Goal: Information Seeking & Learning: Learn about a topic

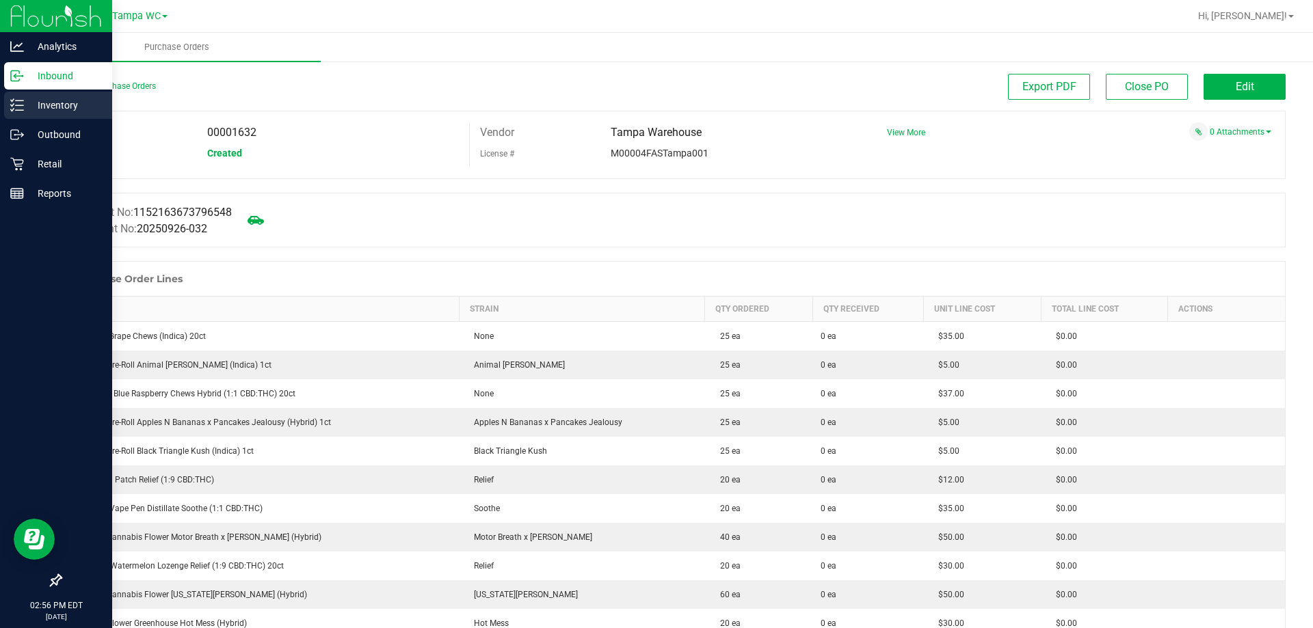
click at [64, 102] on p "Inventory" at bounding box center [65, 105] width 82 height 16
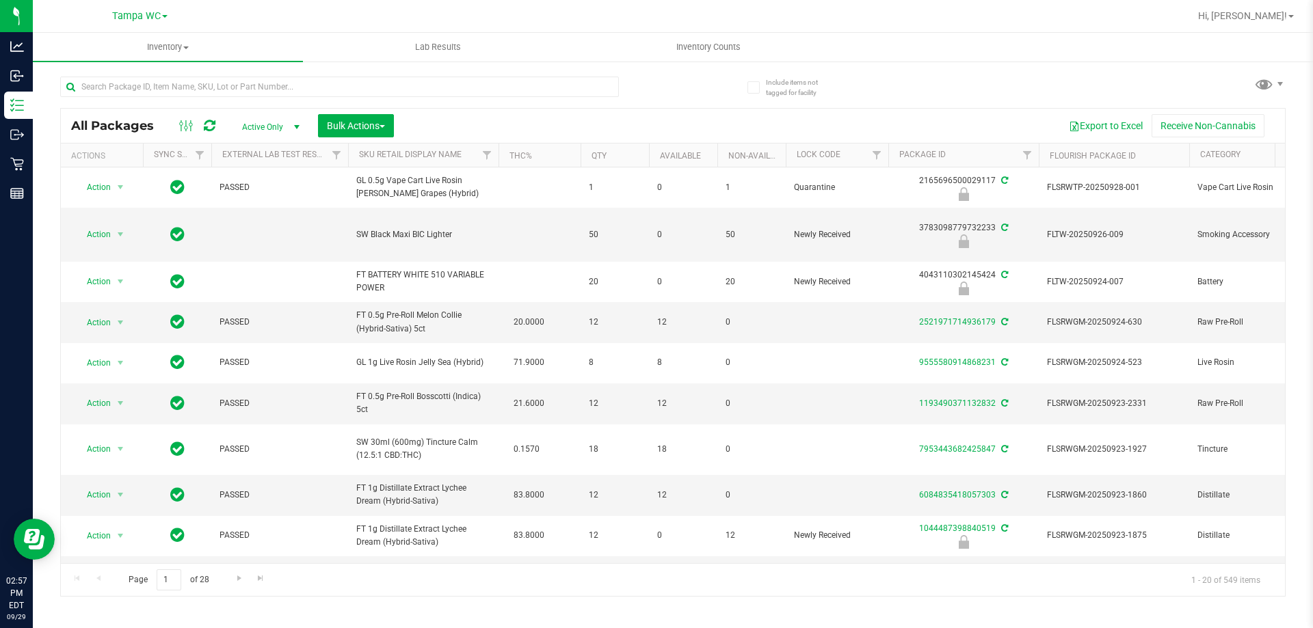
click at [282, 122] on span "Active Only" at bounding box center [267, 127] width 75 height 19
click at [273, 150] on li "Active Only" at bounding box center [267, 149] width 74 height 21
drag, startPoint x: 273, startPoint y: 150, endPoint x: 289, endPoint y: 133, distance: 22.7
click at [273, 150] on body "Analytics Inbound Inventory Outbound Retail Reports 02:57 PM EDT [DATE] 09/29 T…" at bounding box center [656, 314] width 1313 height 628
click at [278, 120] on span "Active Only" at bounding box center [267, 127] width 75 height 19
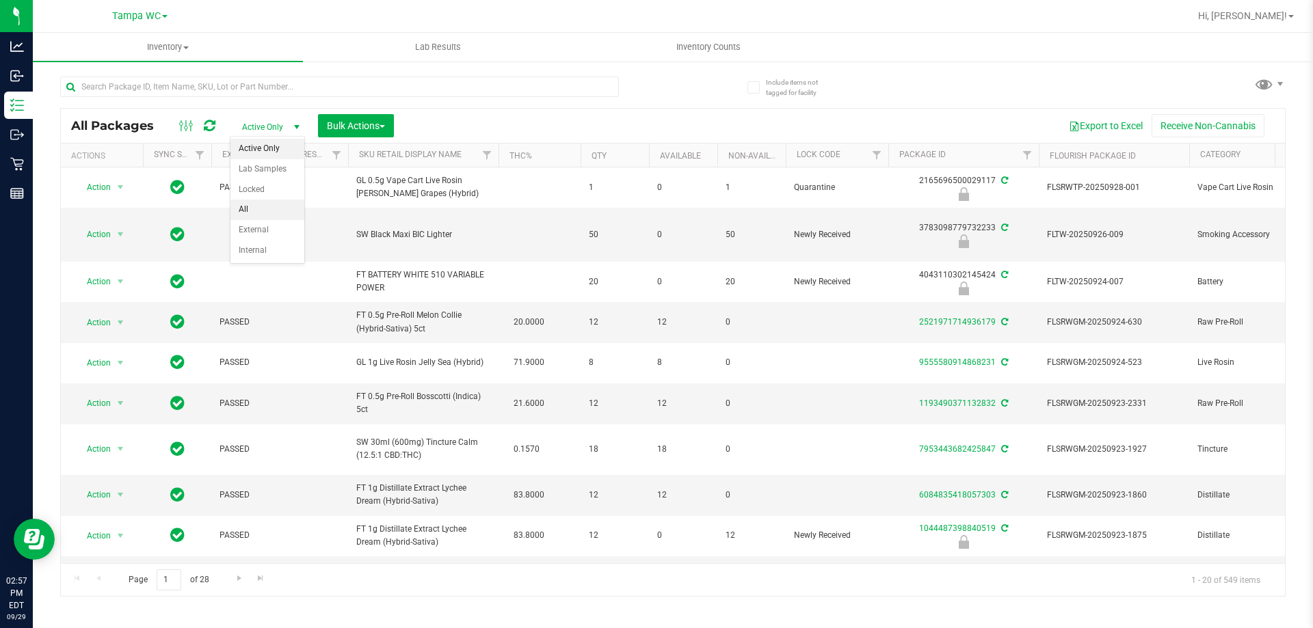
click at [256, 205] on li "All" at bounding box center [267, 210] width 74 height 21
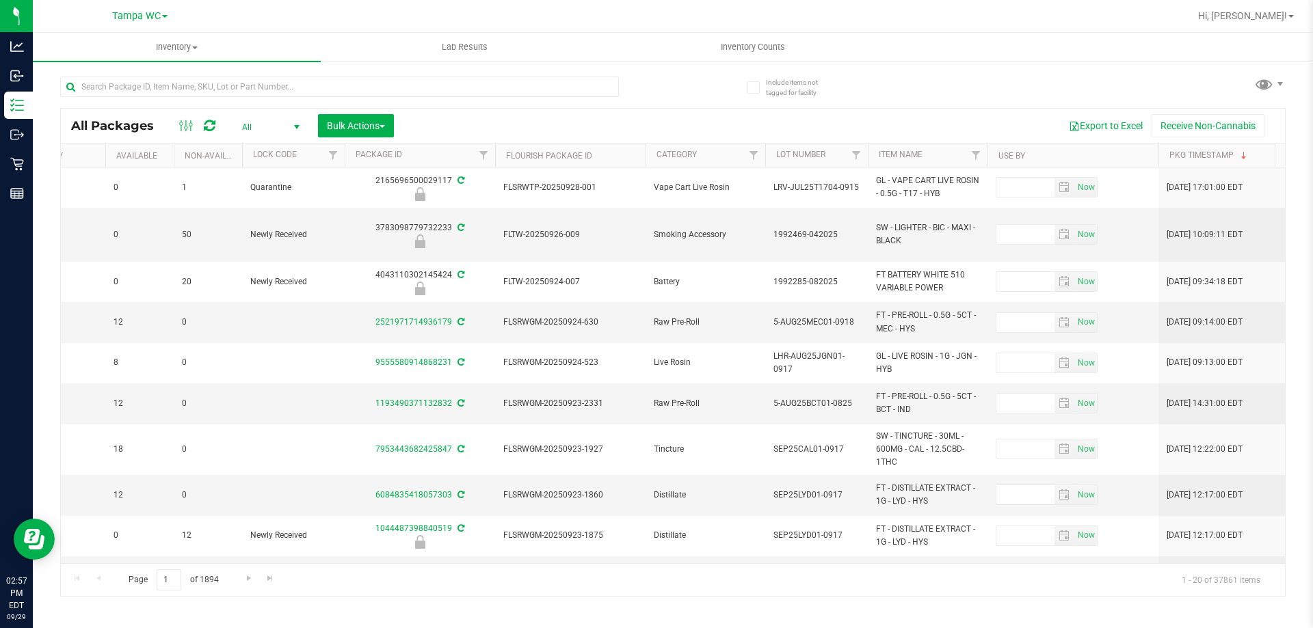
click at [1052, 154] on th "Use By" at bounding box center [1072, 156] width 171 height 24
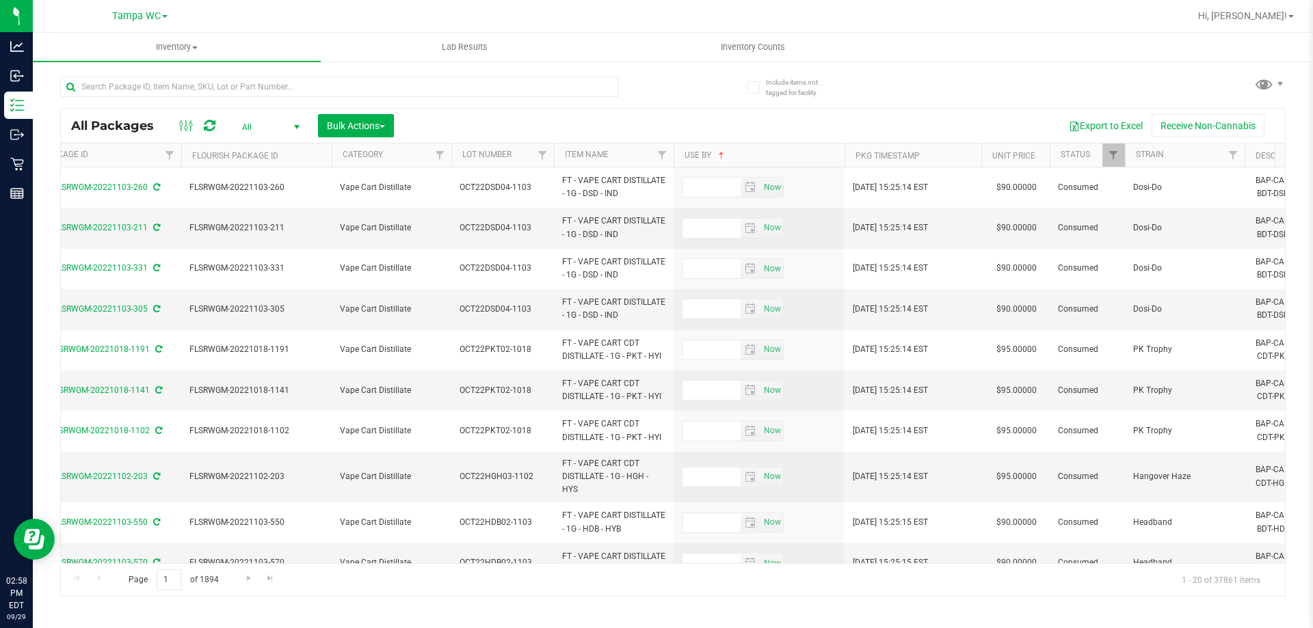
click at [746, 152] on th "Use By" at bounding box center [758, 156] width 171 height 24
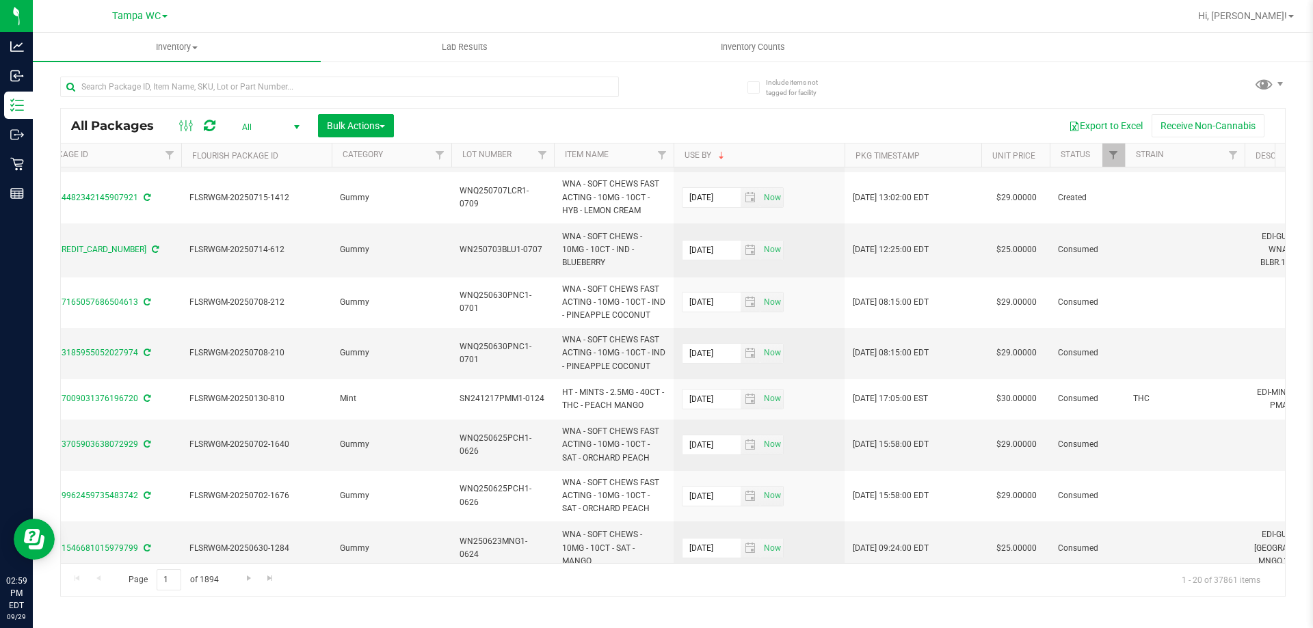
scroll to position [651, 857]
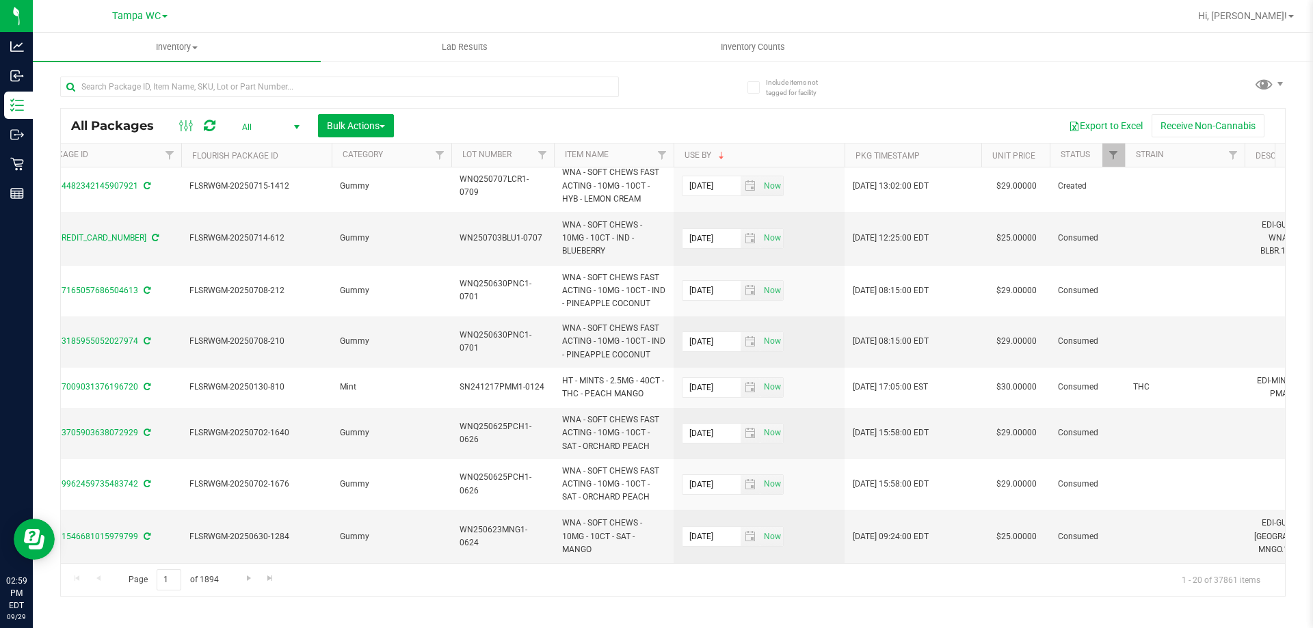
click at [745, 149] on th "Use By" at bounding box center [758, 156] width 171 height 24
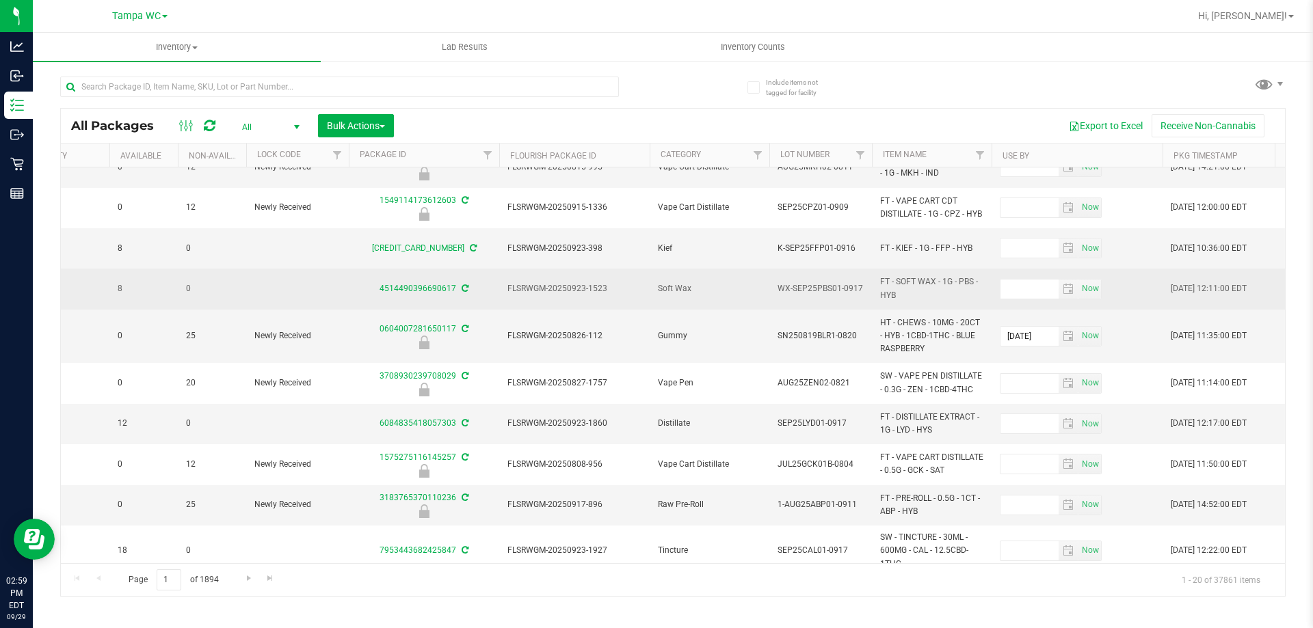
scroll to position [15, 539]
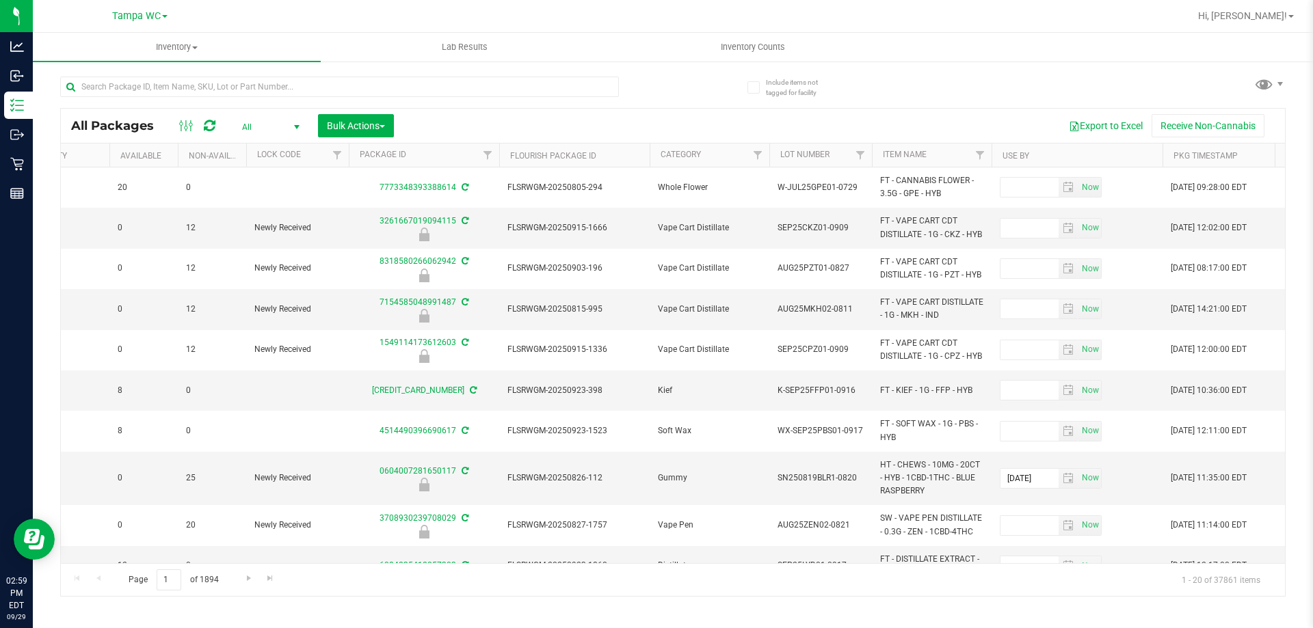
click at [1085, 157] on th "Use By" at bounding box center [1076, 156] width 171 height 24
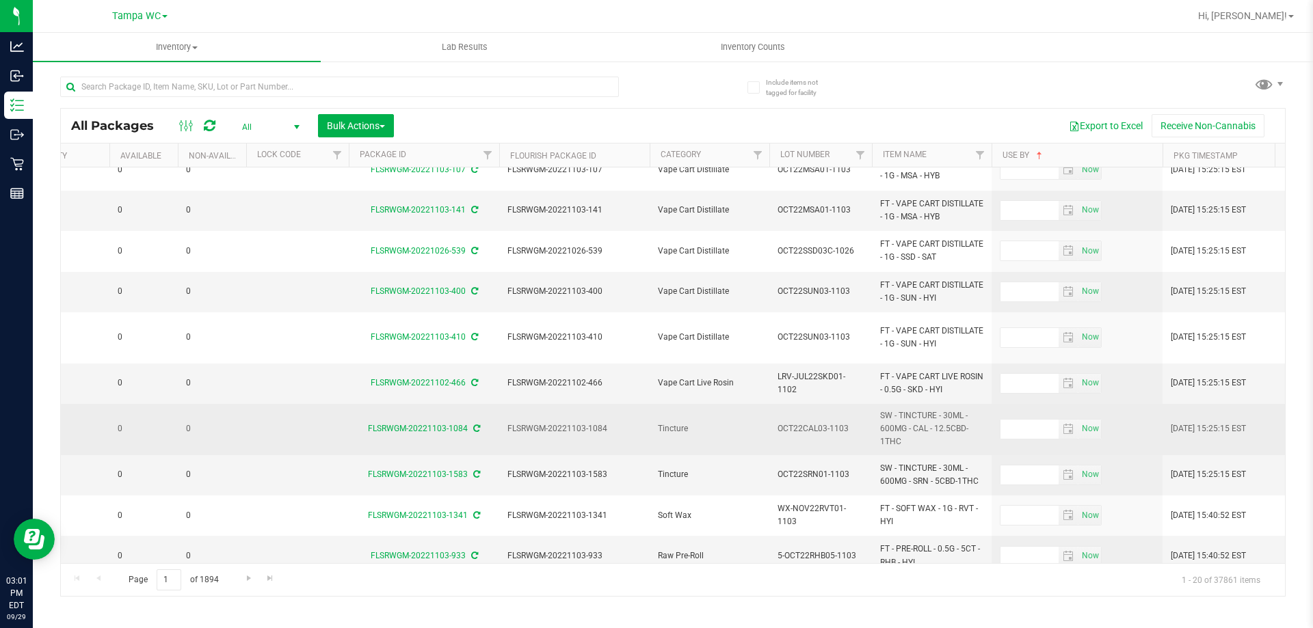
scroll to position [447, 539]
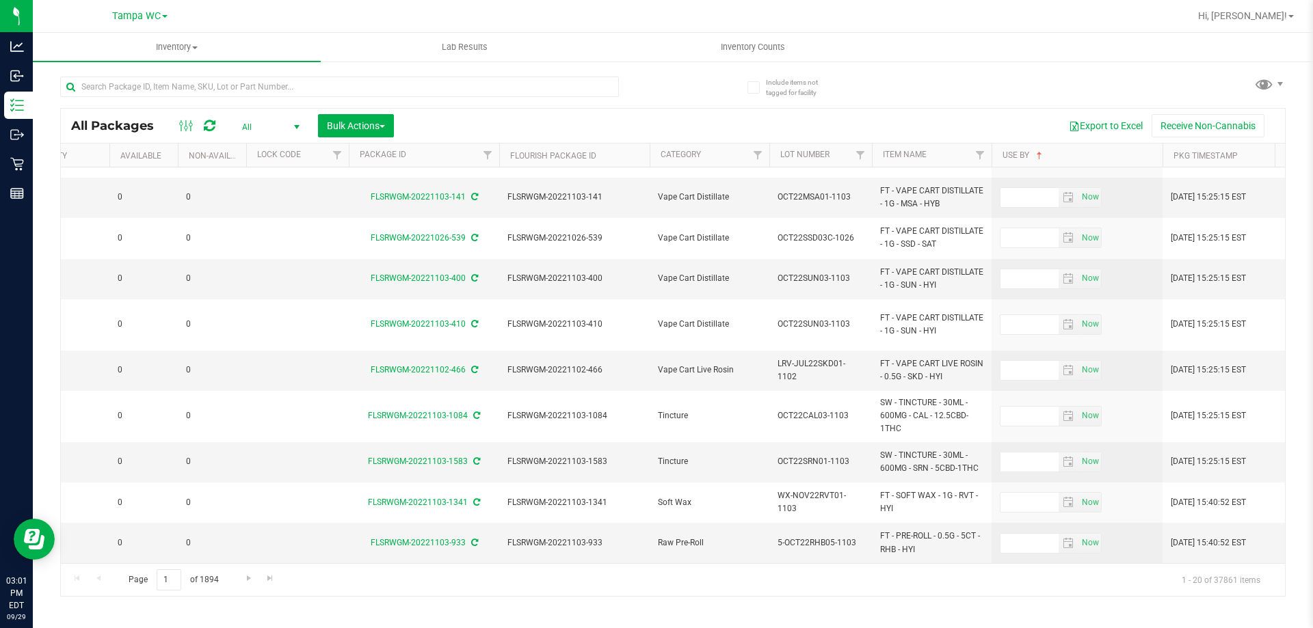
click at [289, 129] on span "select" at bounding box center [296, 127] width 17 height 19
click at [271, 152] on li "Active Only" at bounding box center [267, 149] width 74 height 21
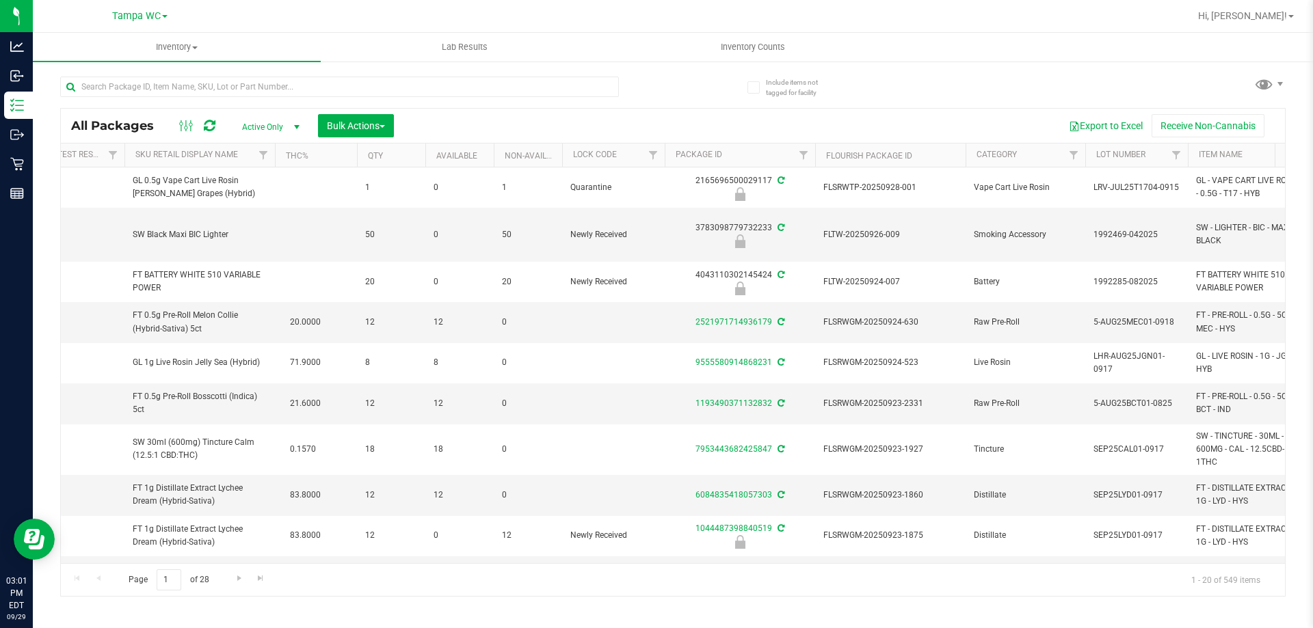
scroll to position [0, 245]
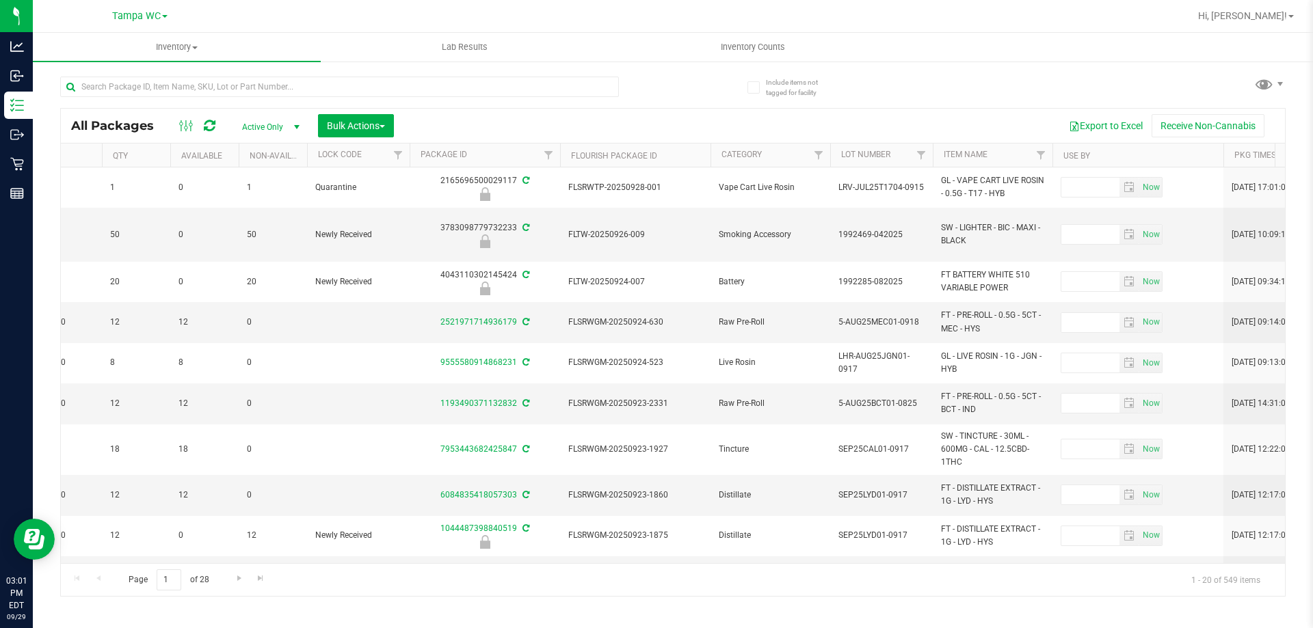
click at [1144, 154] on th "Use By" at bounding box center [1137, 156] width 171 height 24
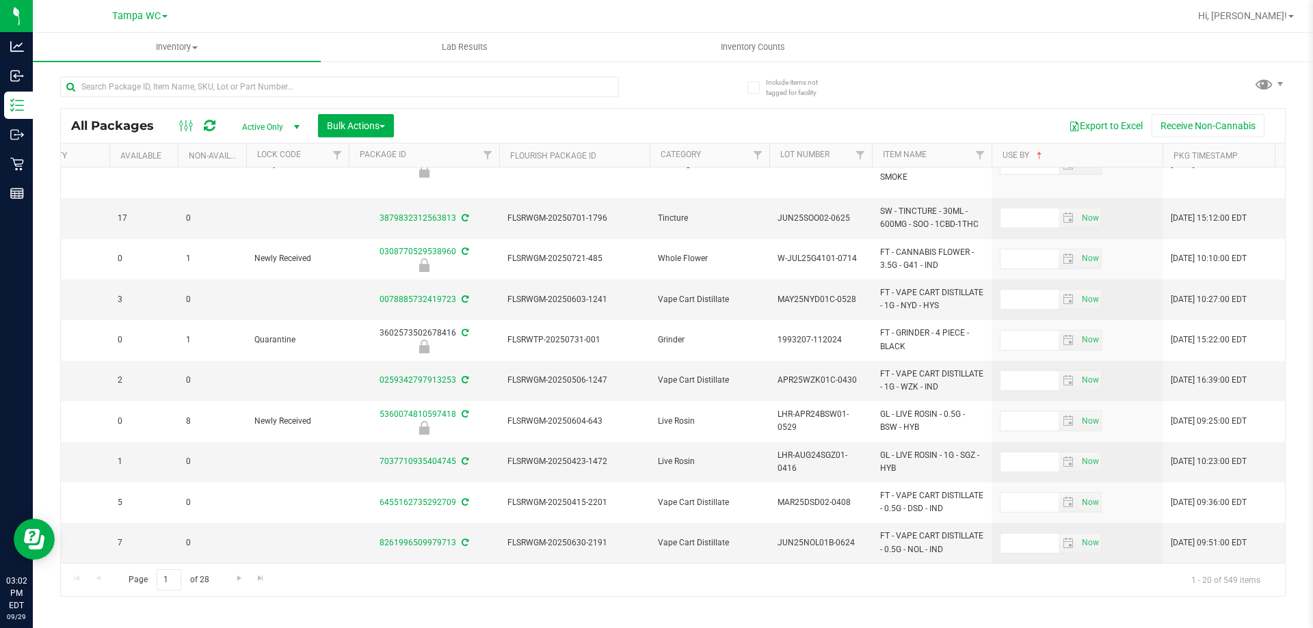
scroll to position [0, 548]
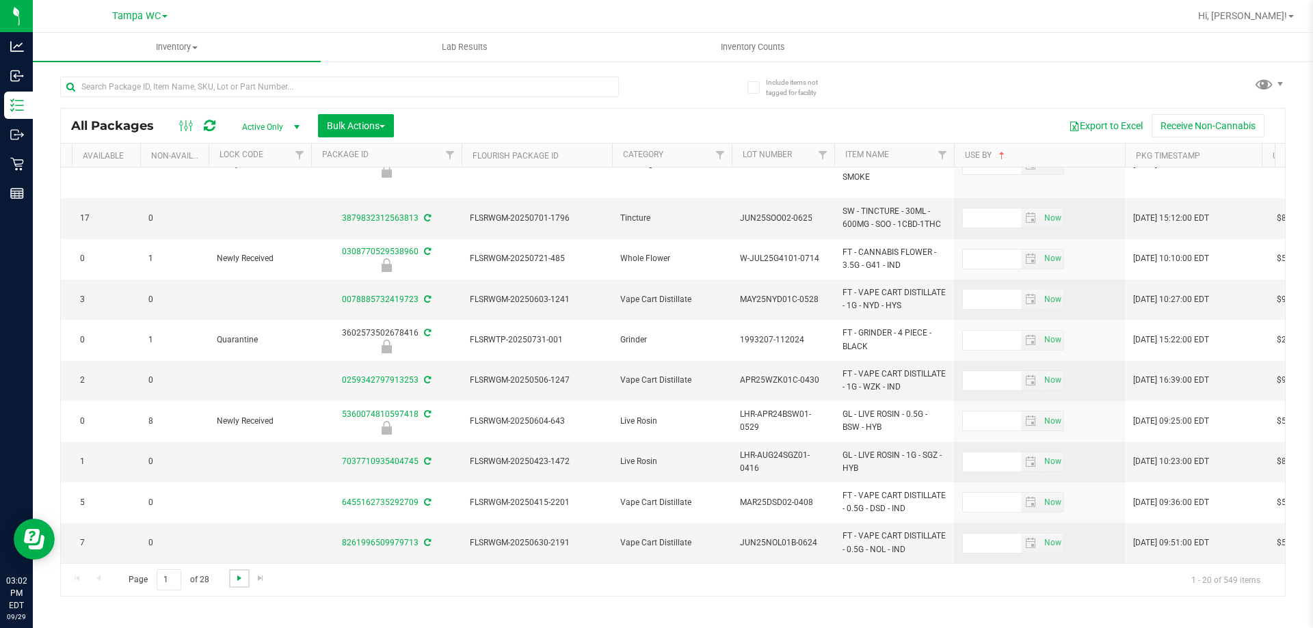
click at [237, 580] on span "Go to the next page" at bounding box center [239, 578] width 11 height 11
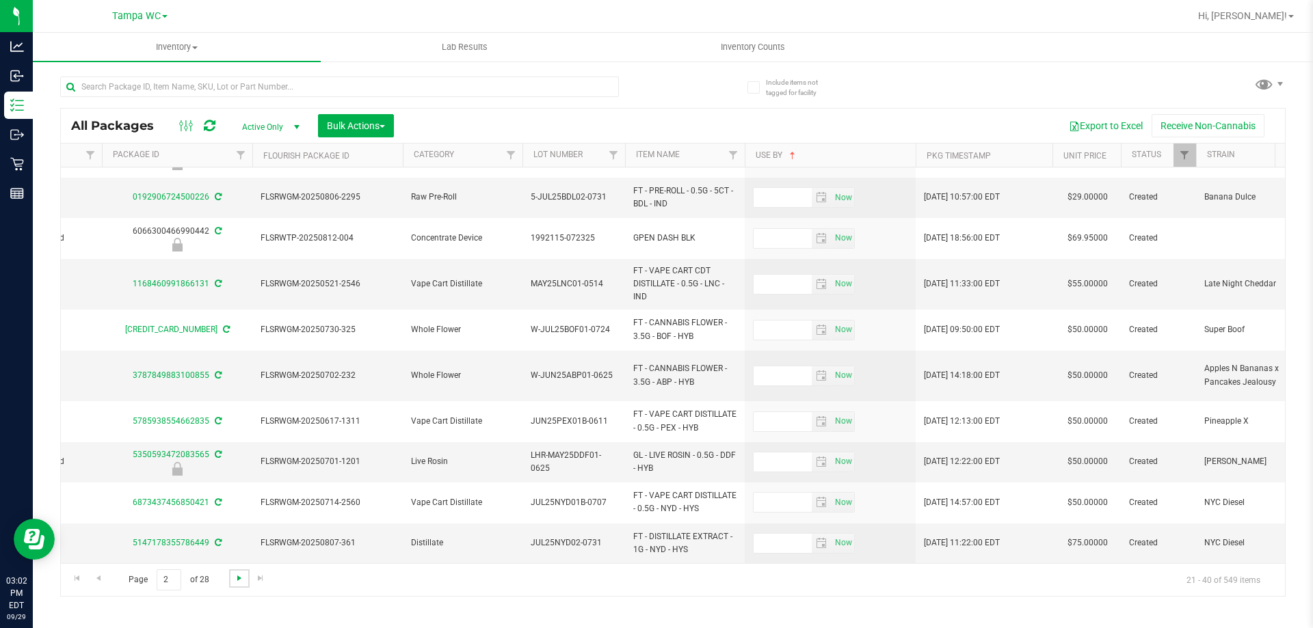
click at [243, 576] on span "Go to the next page" at bounding box center [239, 578] width 11 height 11
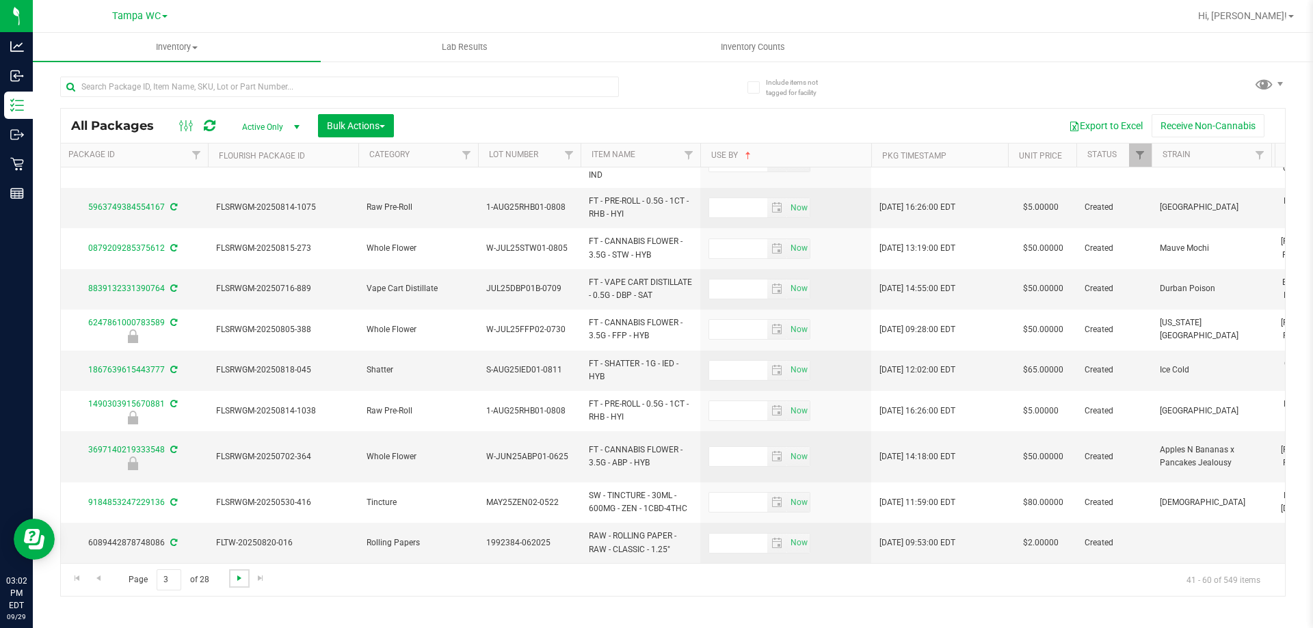
click at [243, 578] on span "Go to the next page" at bounding box center [239, 578] width 11 height 11
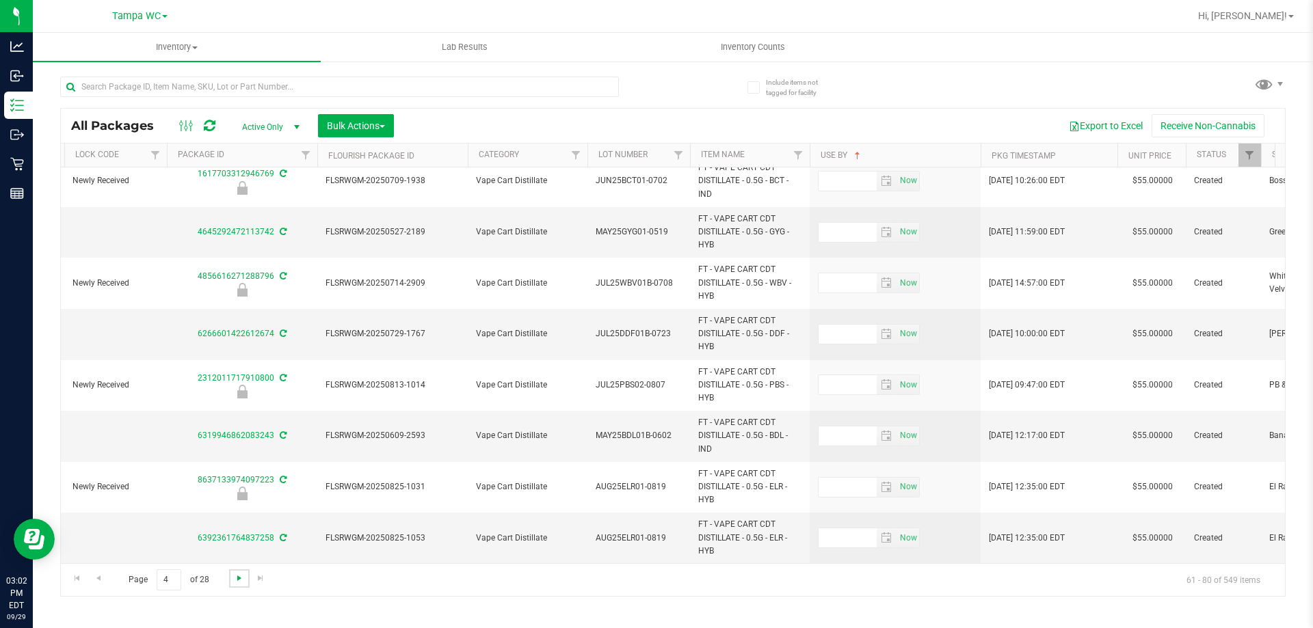
click at [241, 577] on span "Go to the next page" at bounding box center [239, 578] width 11 height 11
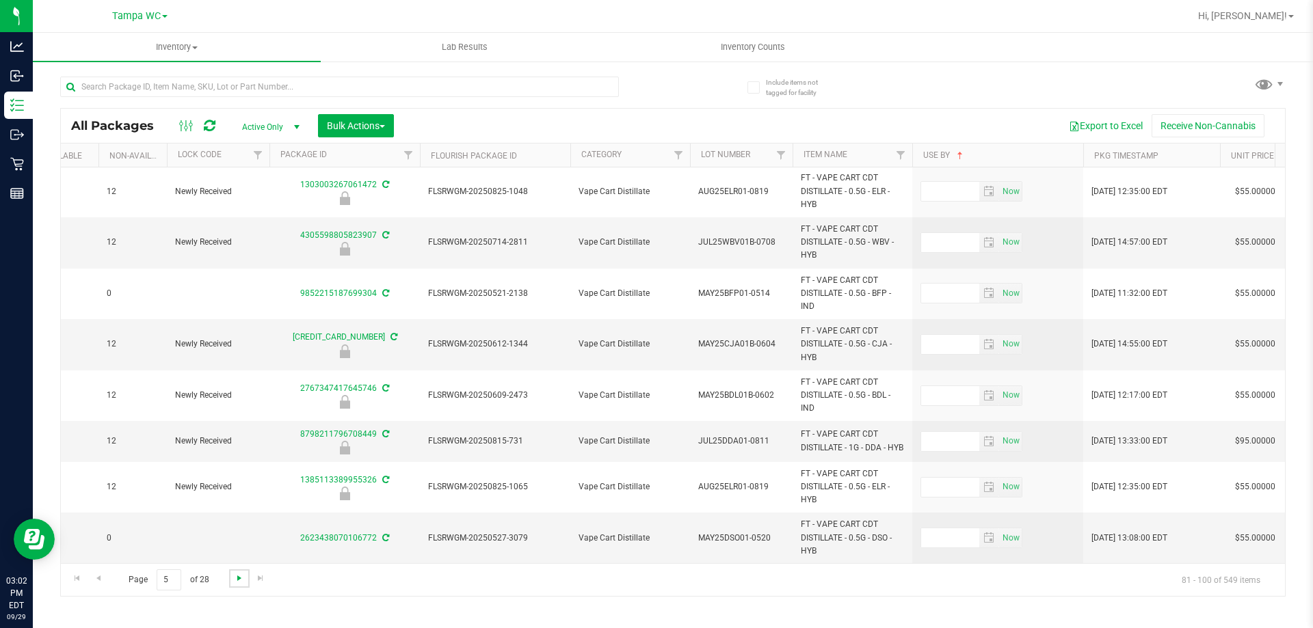
click at [241, 578] on span "Go to the next page" at bounding box center [239, 578] width 11 height 11
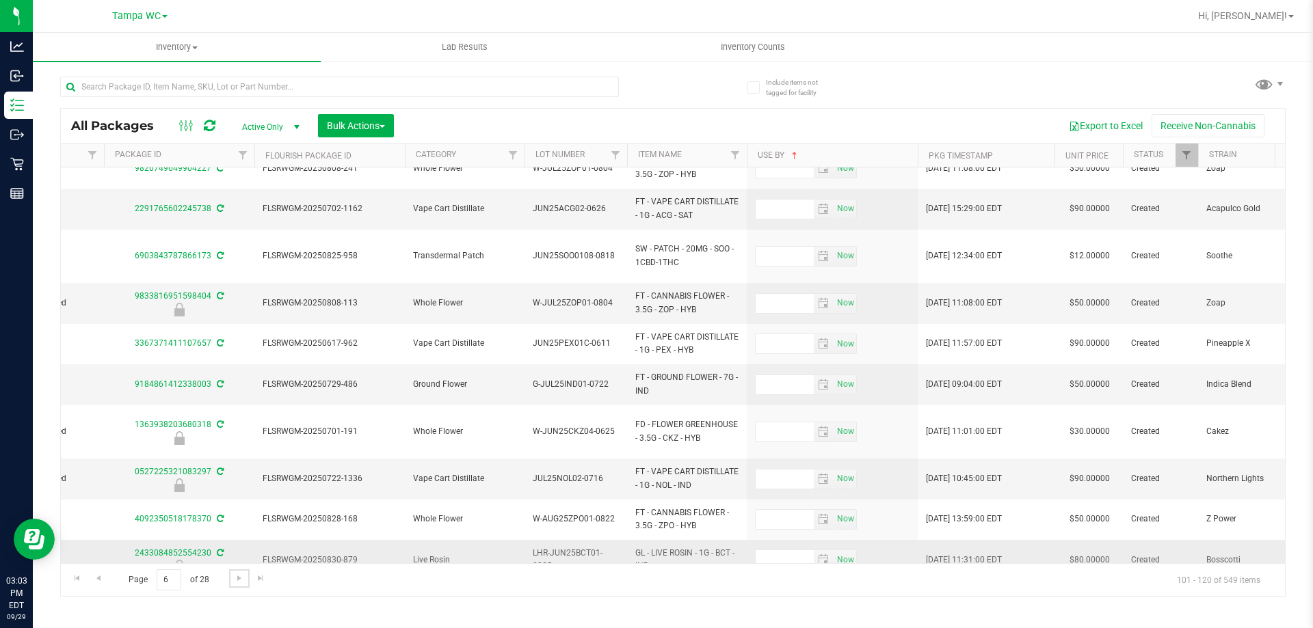
scroll to position [424, 784]
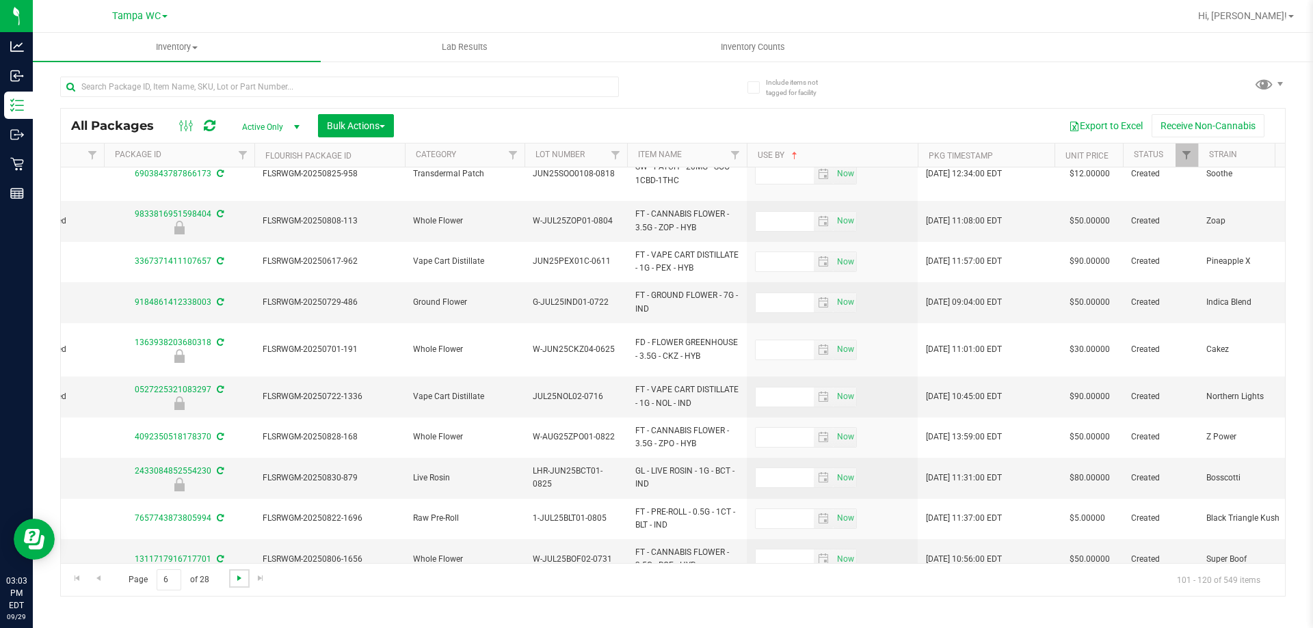
click at [239, 580] on span "Go to the next page" at bounding box center [239, 578] width 11 height 11
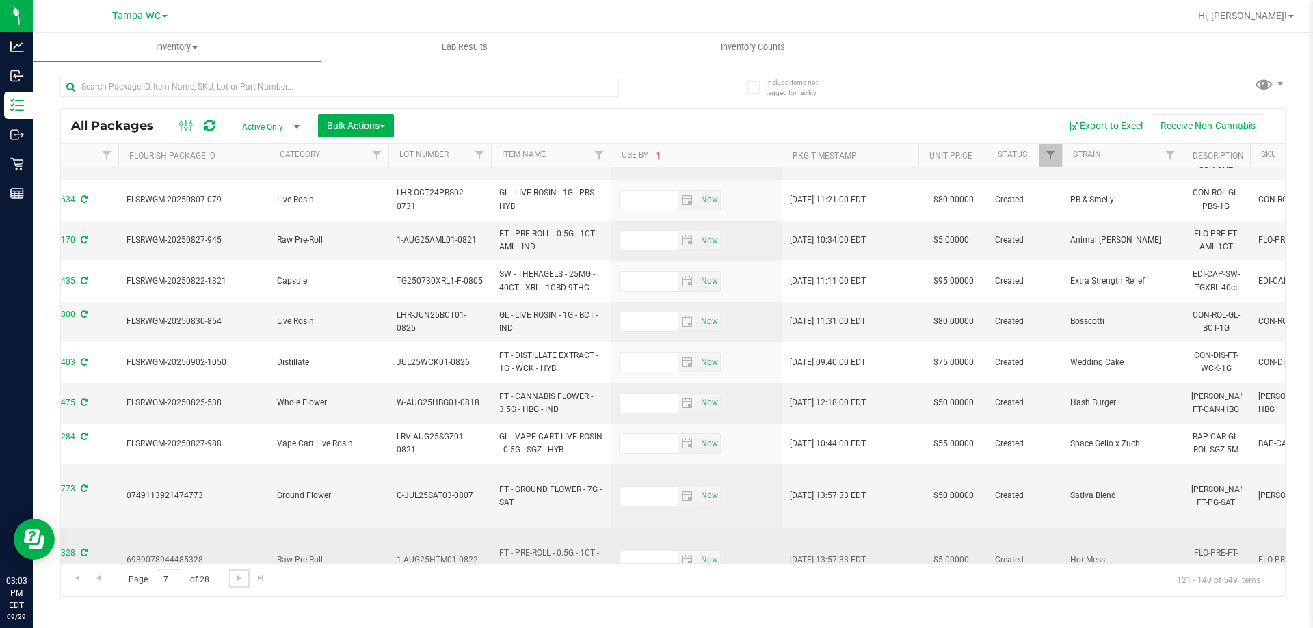
scroll to position [507, 920]
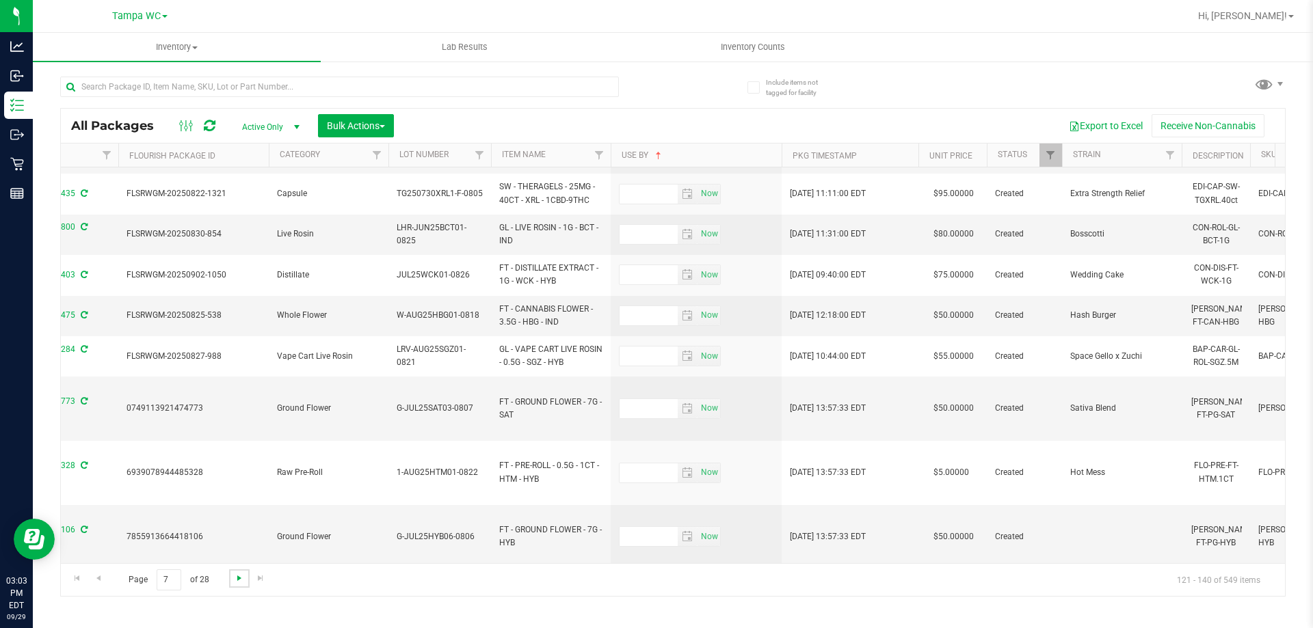
click at [237, 574] on span "Go to the next page" at bounding box center [239, 578] width 11 height 11
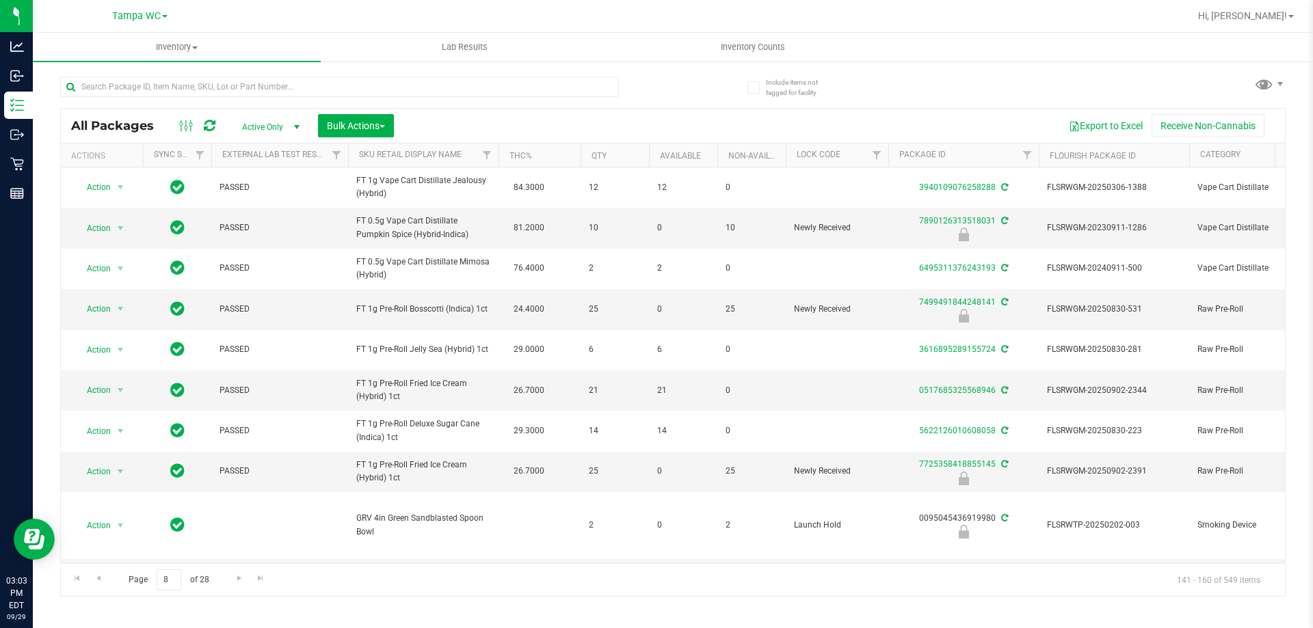
drag, startPoint x: 440, startPoint y: 563, endPoint x: 462, endPoint y: 556, distance: 22.9
click at [513, 561] on div "All Packages Active Only Active Only Lab Samples Locked All External Internal B…" at bounding box center [672, 352] width 1225 height 489
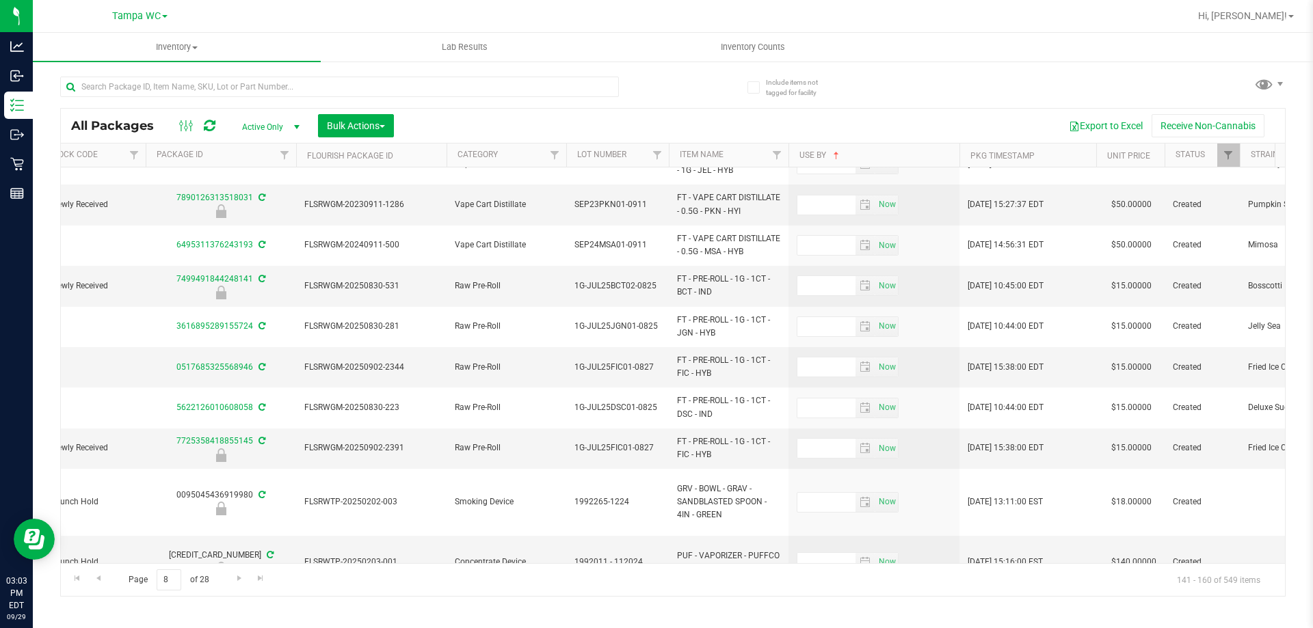
scroll to position [23, 790]
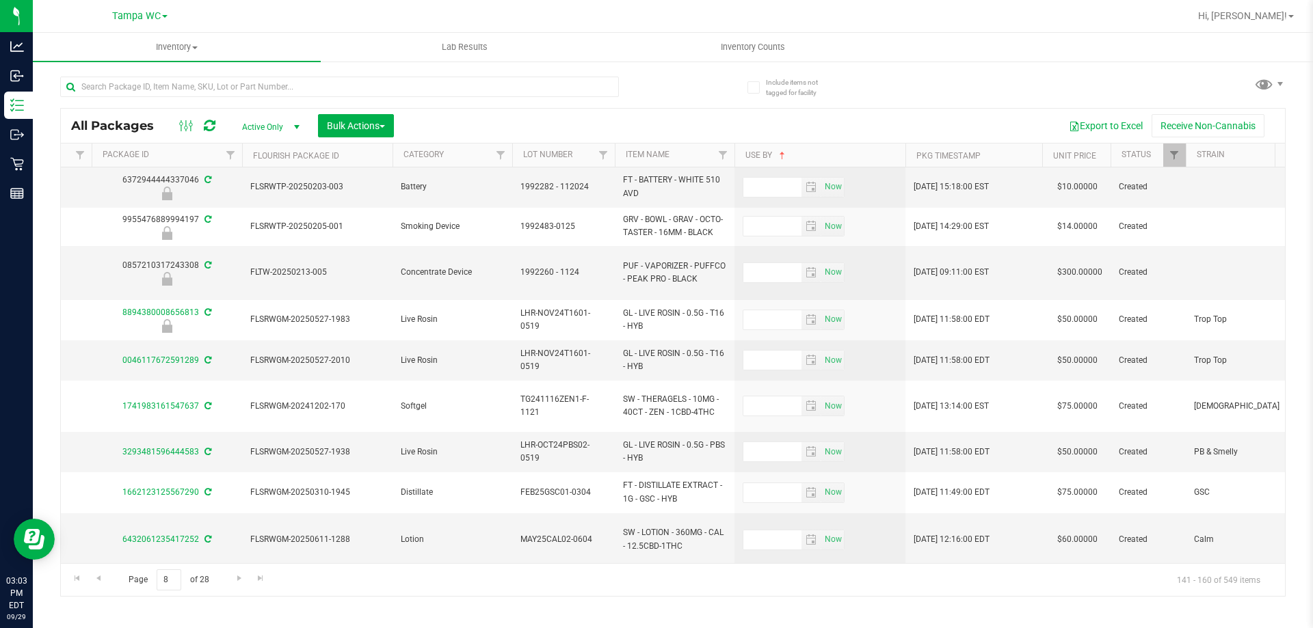
click at [820, 571] on div "Page 8 of 28 141 - 160 of 549 items" at bounding box center [673, 579] width 1224 height 33
click at [237, 578] on span "Go to the next page" at bounding box center [239, 578] width 11 height 11
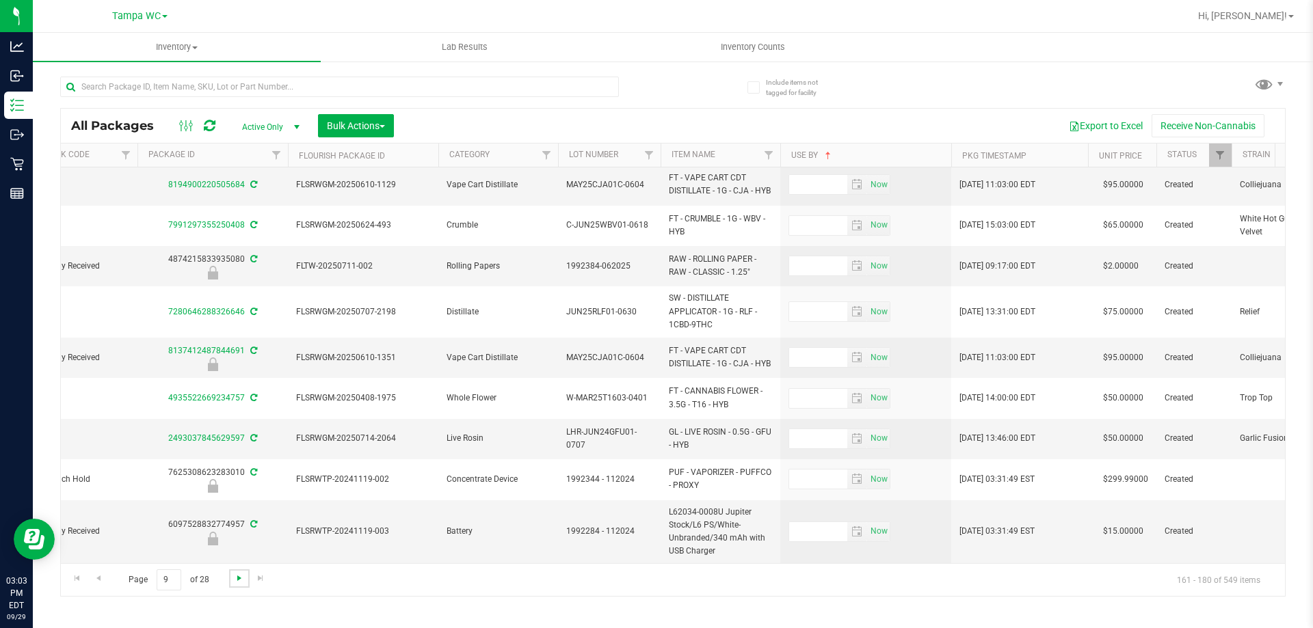
click at [235, 580] on span "Go to the next page" at bounding box center [239, 578] width 11 height 11
